Goal: Navigation & Orientation: Understand site structure

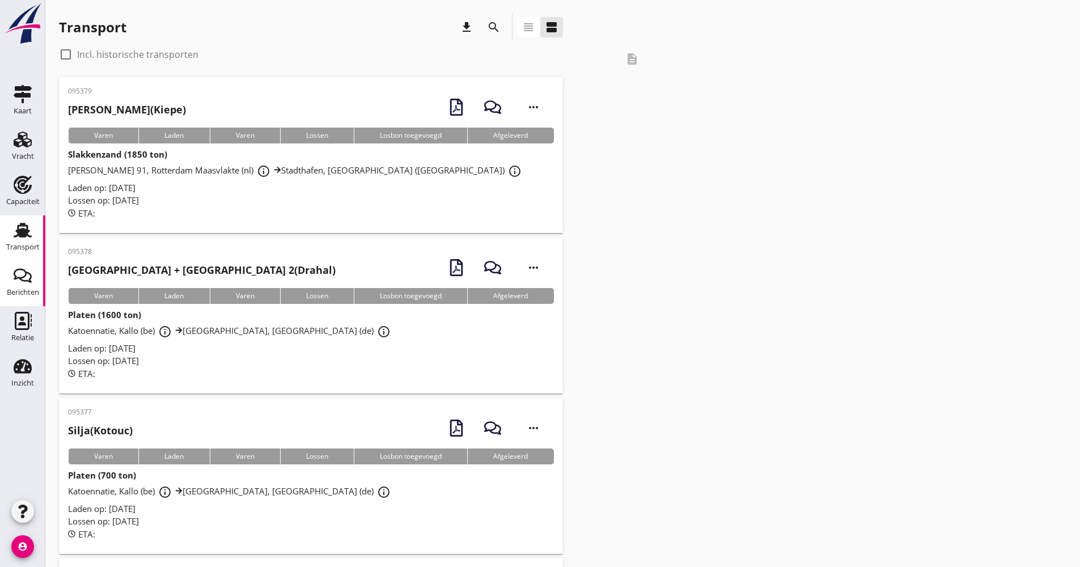
click at [16, 288] on div "Berichten" at bounding box center [23, 293] width 32 height 16
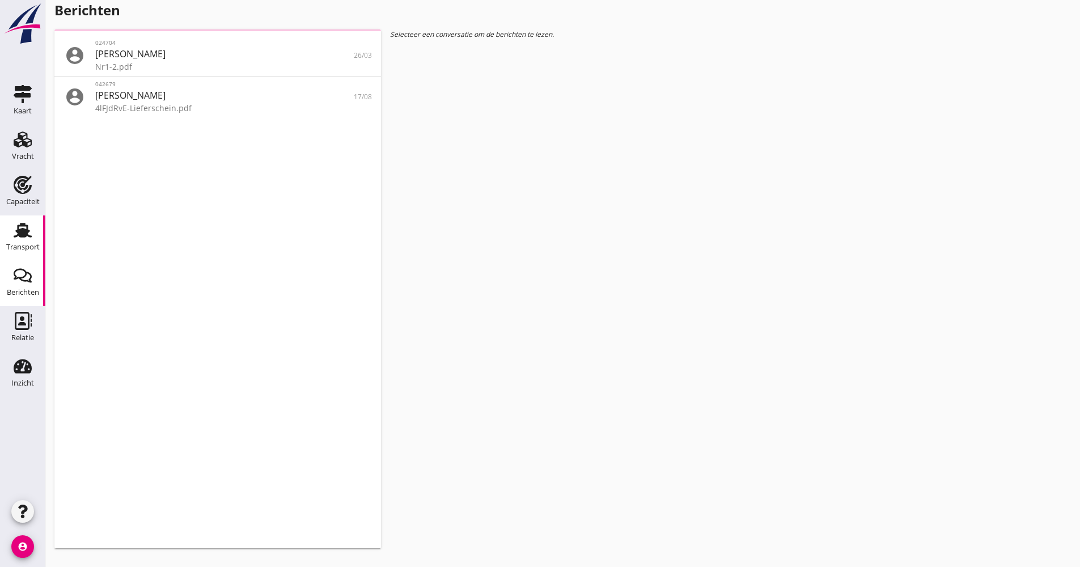
click at [29, 246] on div "Transport" at bounding box center [22, 246] width 33 height 7
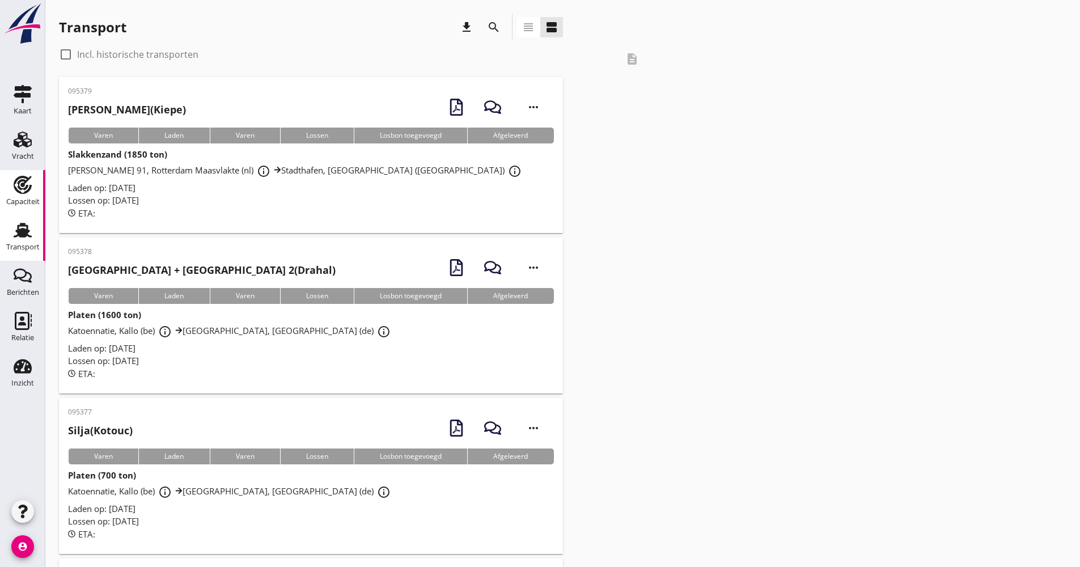
click at [31, 183] on icon "Capaciteit" at bounding box center [23, 185] width 18 height 18
click at [25, 147] on icon "Vracht" at bounding box center [23, 139] width 18 height 18
